Goal: Download file/media

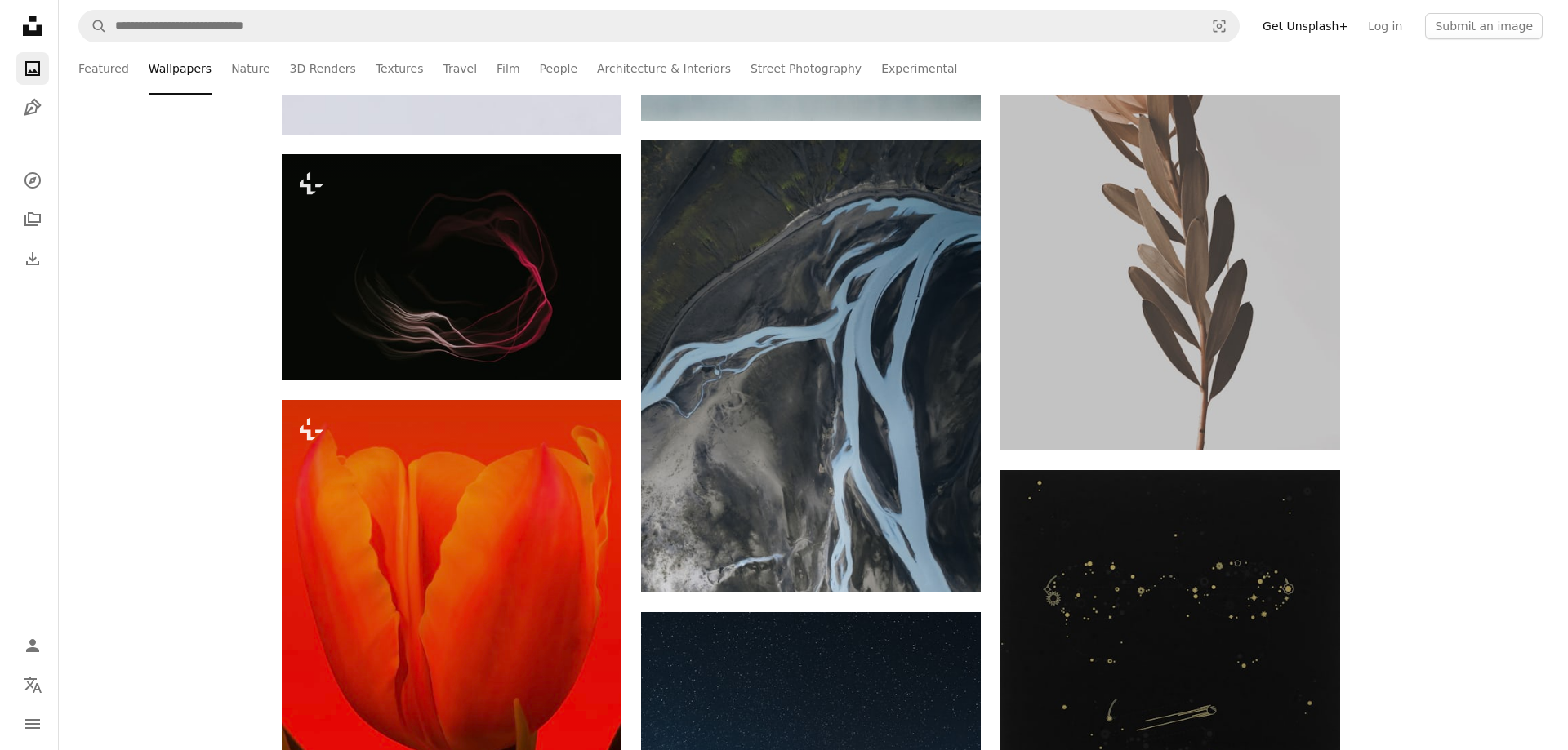
scroll to position [76593, 0]
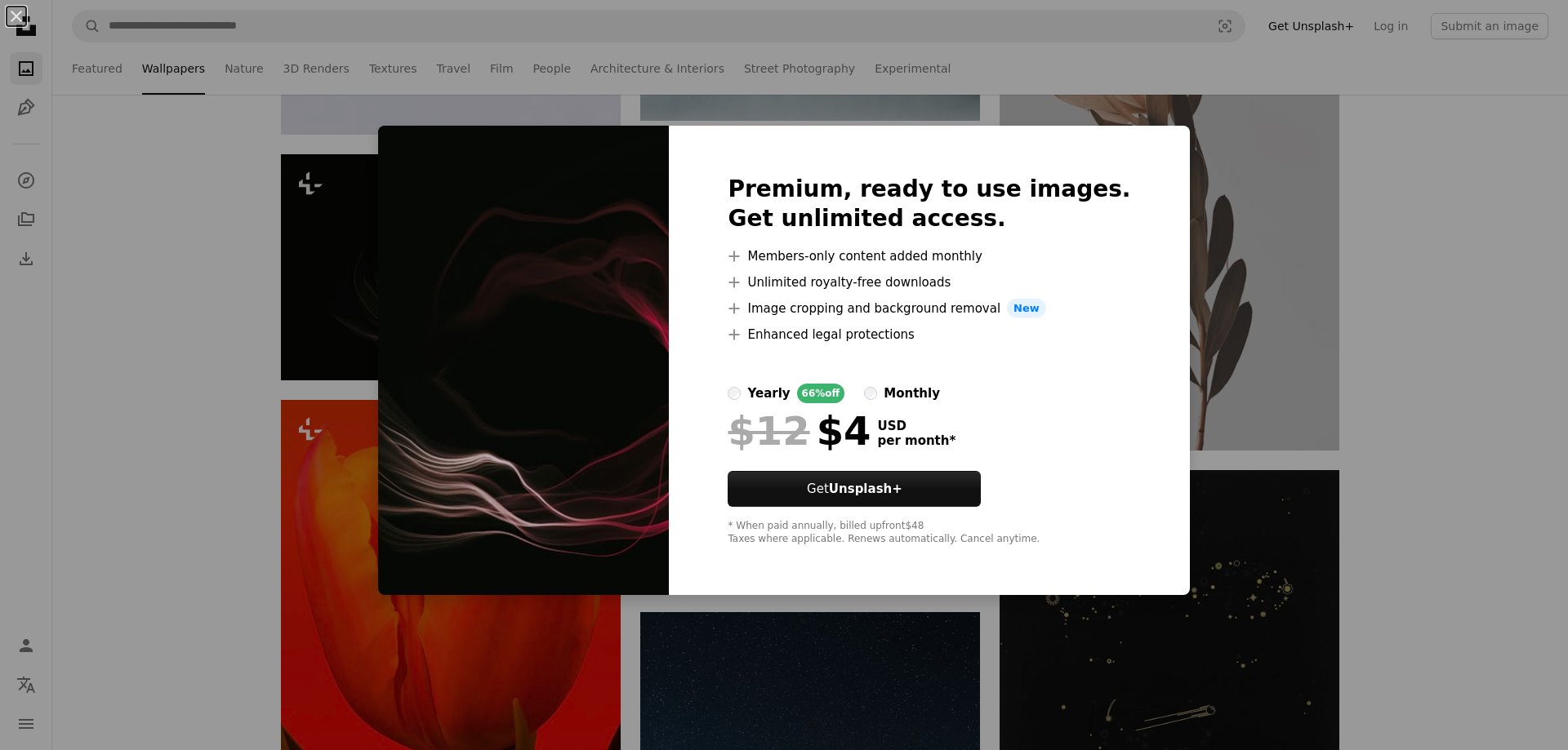
click at [1284, 195] on div "An X shape Premium, ready to use images. Get unlimited access. A plus sign Memb…" at bounding box center [784, 375] width 1568 height 750
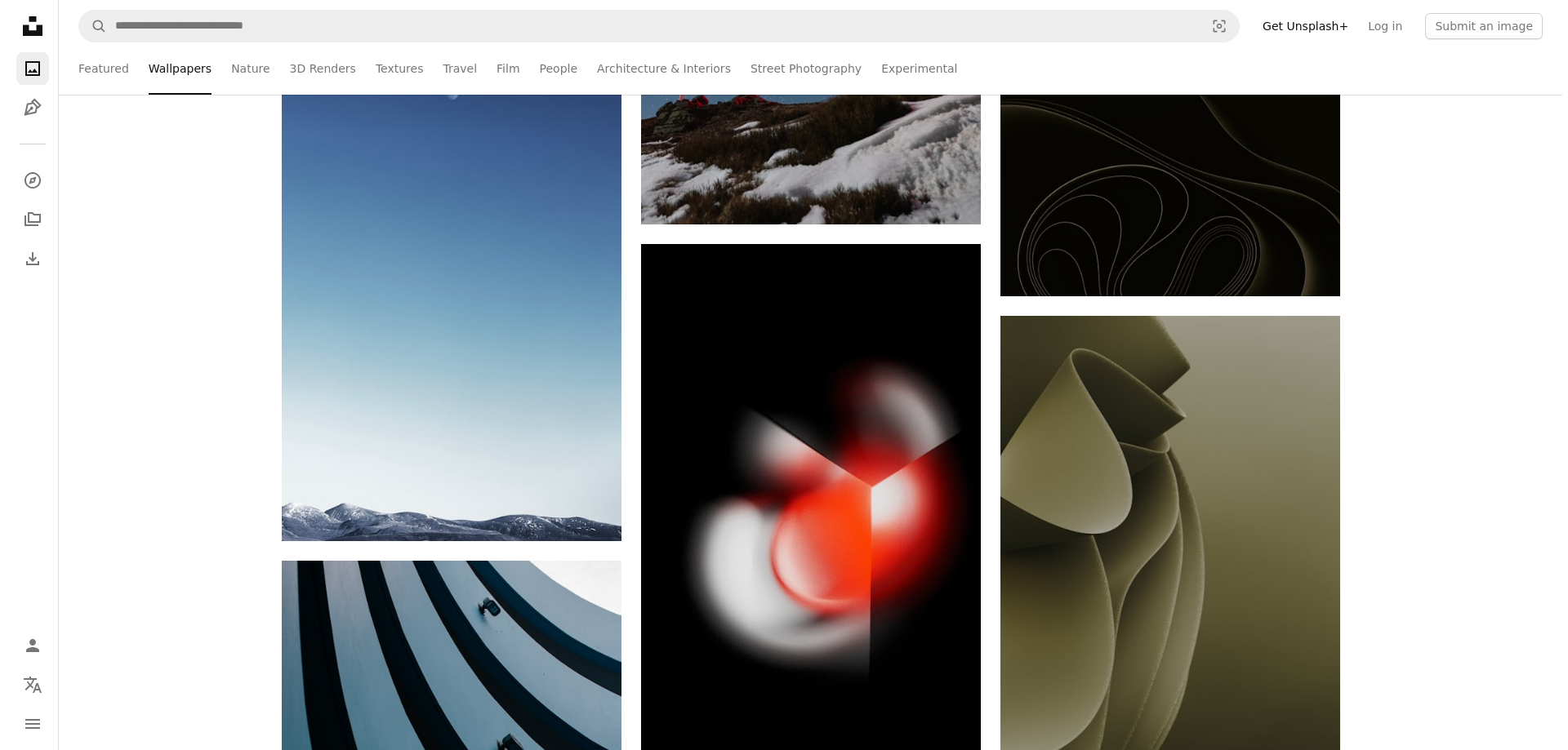
scroll to position [77246, 0]
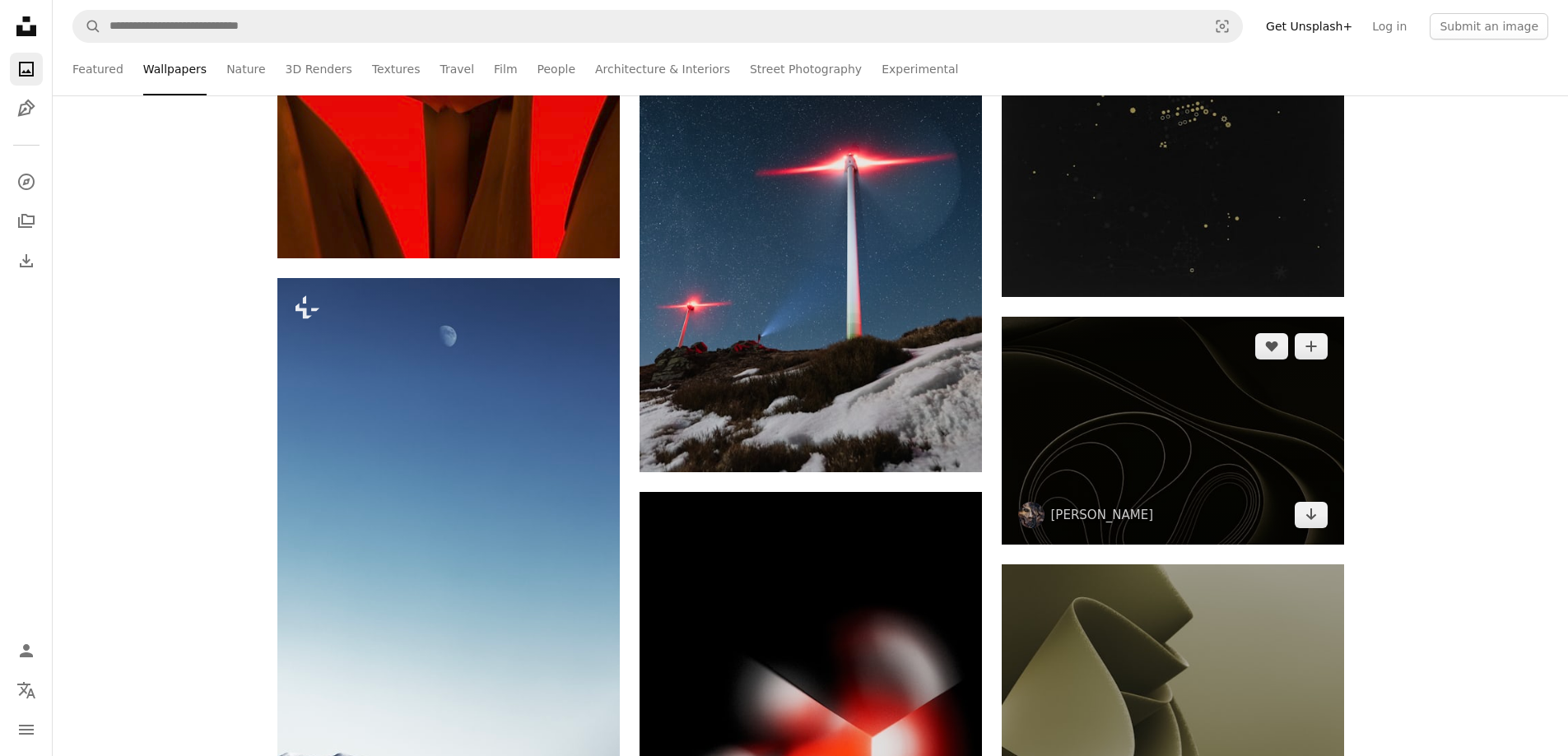
click at [1262, 456] on img at bounding box center [1173, 430] width 342 height 228
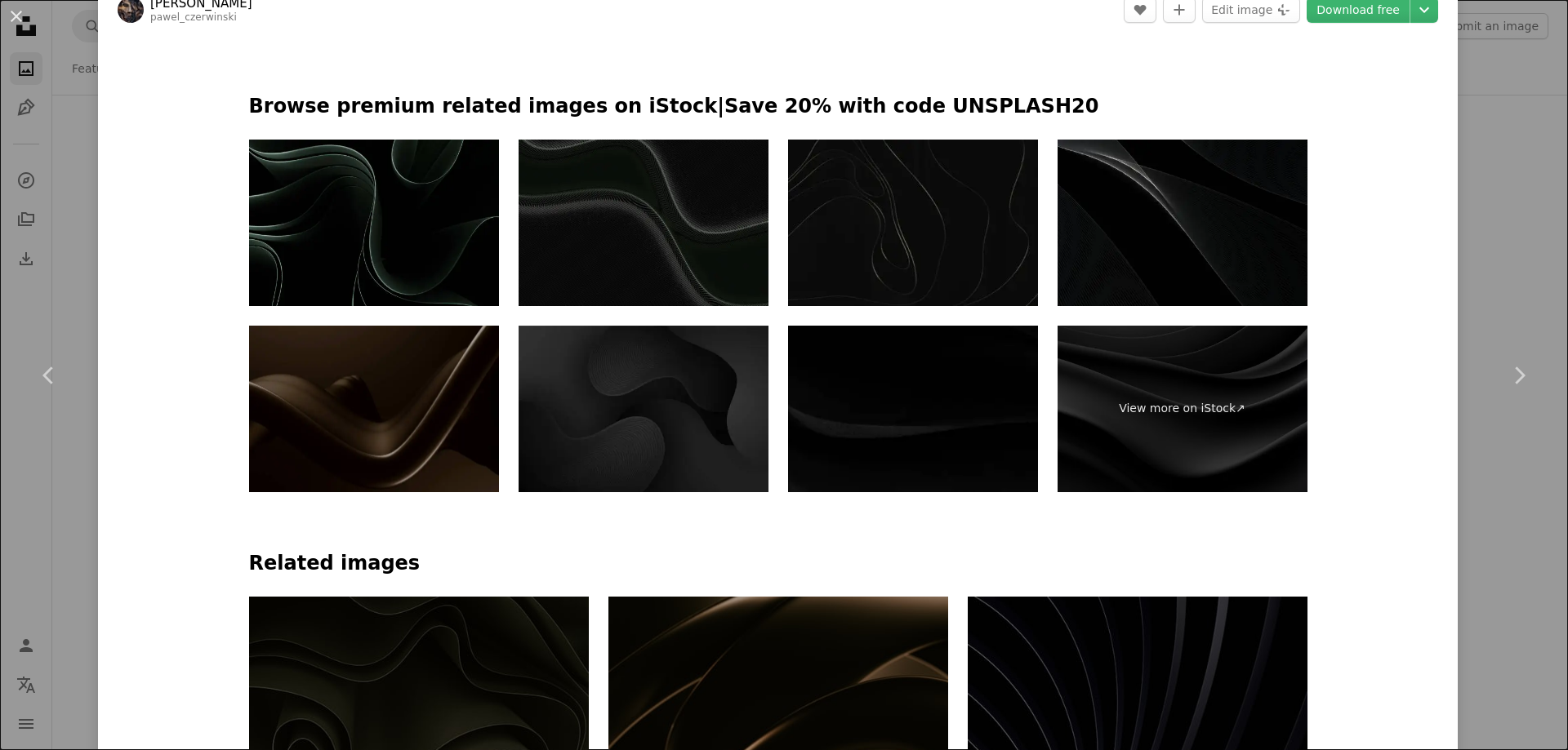
scroll to position [817, 0]
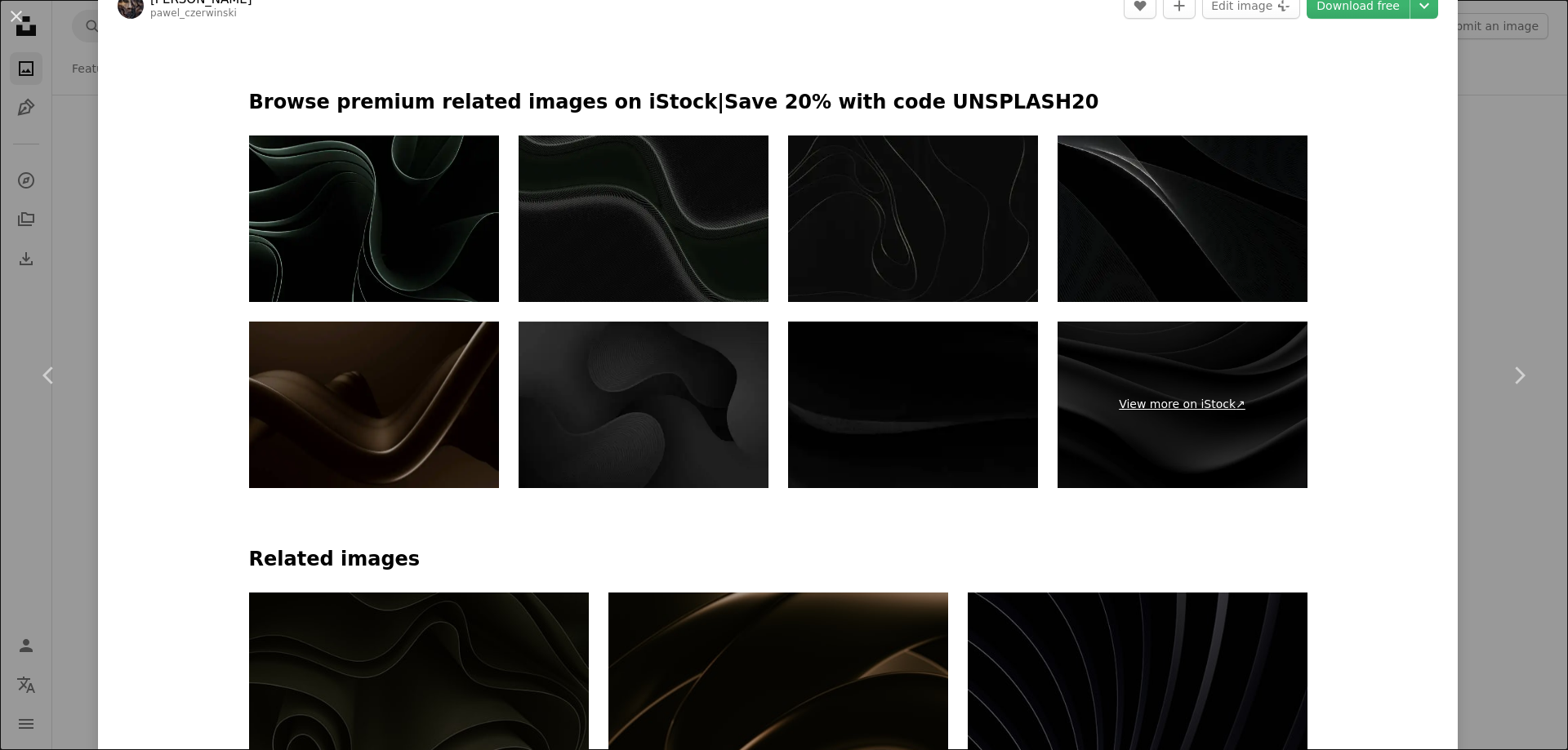
click at [1163, 429] on link "View more on iStock ↗" at bounding box center [1182, 405] width 250 height 167
